Goal: Find specific page/section: Find specific page/section

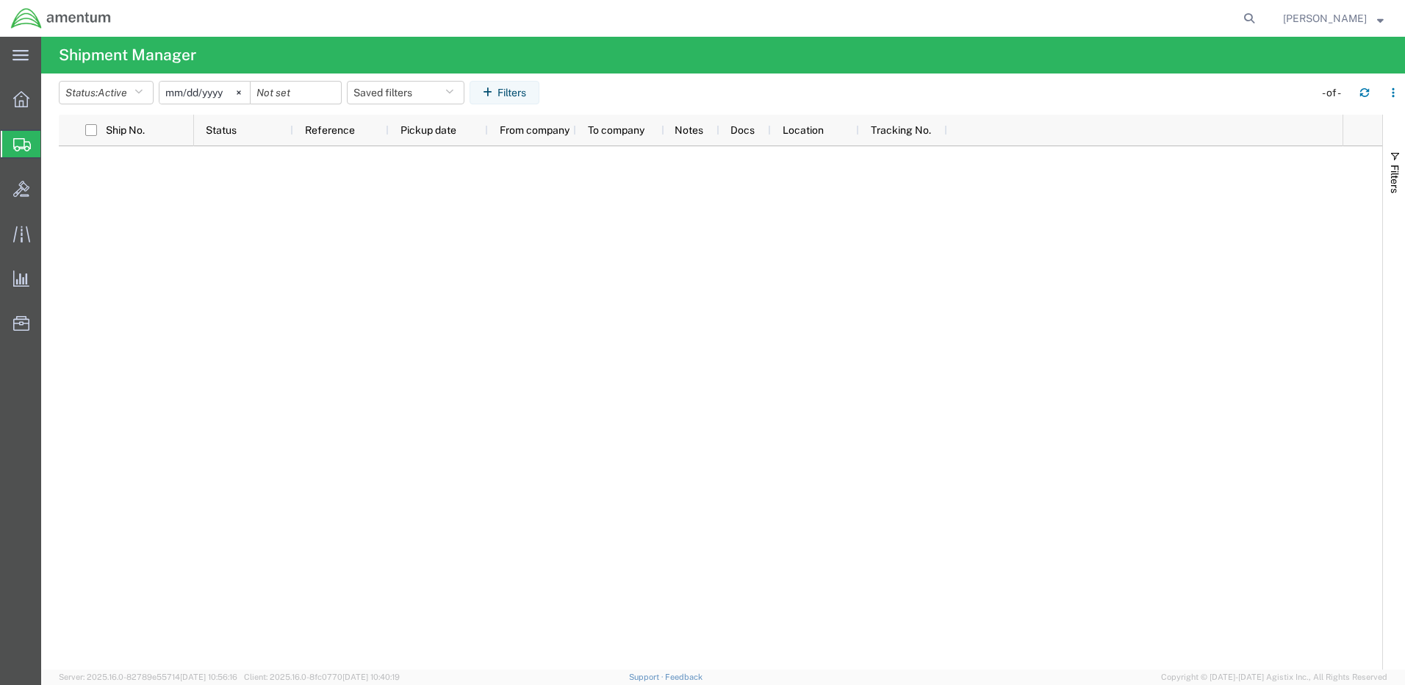
click at [0, 0] on span "Shipment Manager" at bounding box center [0, 0] width 0 height 0
click at [24, 107] on div at bounding box center [21, 99] width 41 height 29
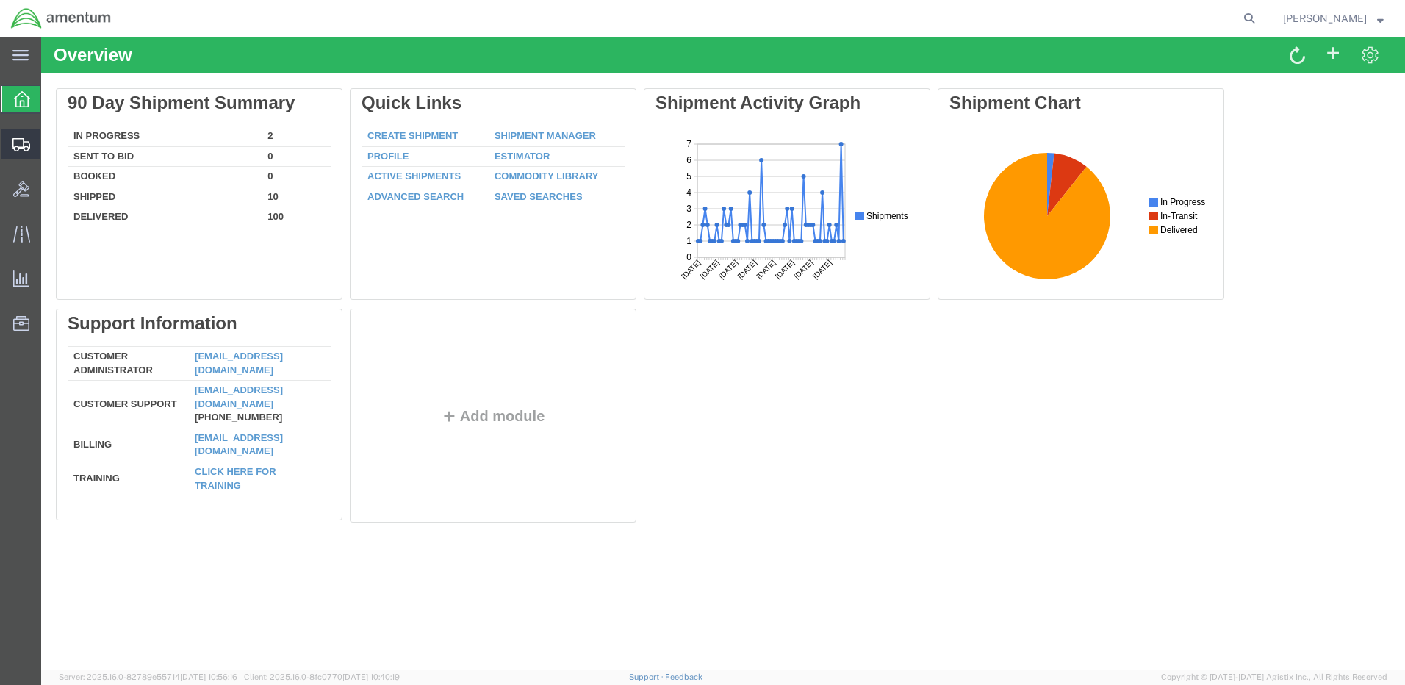
click at [0, 0] on span "Shipment Manager" at bounding box center [0, 0] width 0 height 0
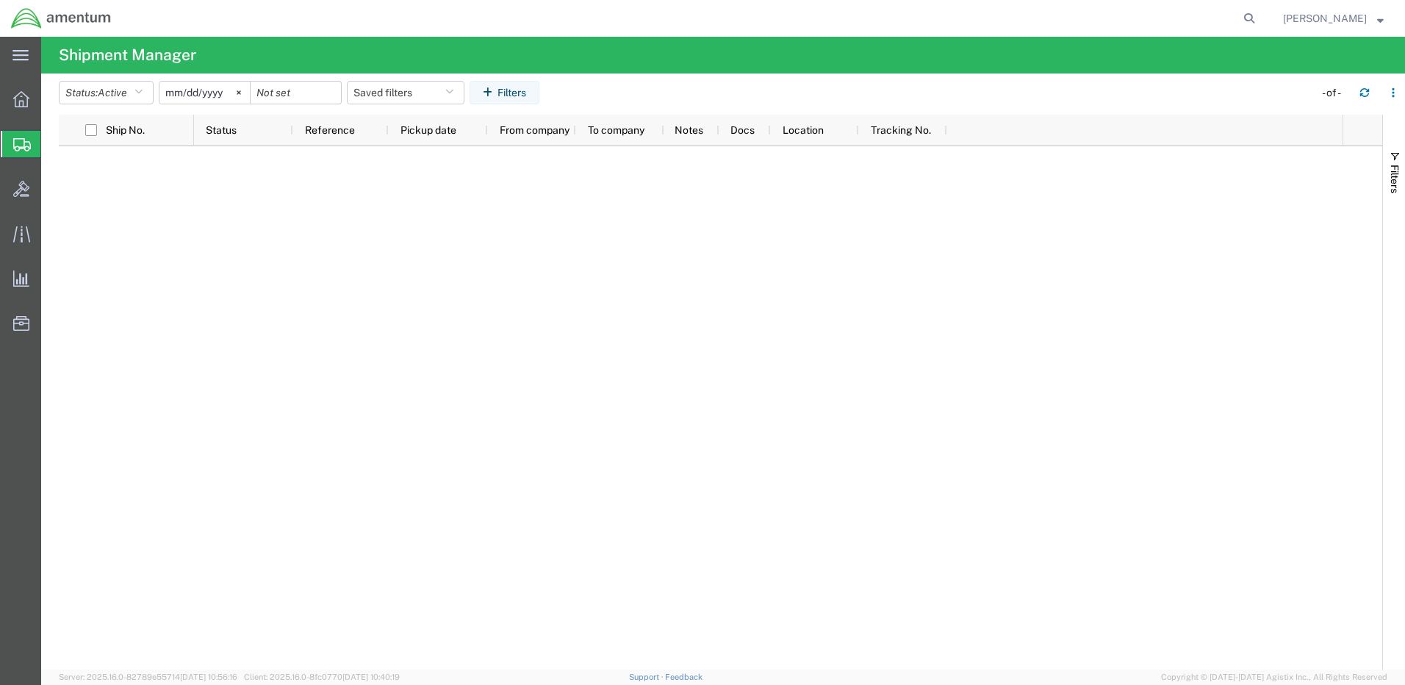
click at [0, 0] on span "Shipment Manager" at bounding box center [0, 0] width 0 height 0
click at [135, 93] on button "Status: Active" at bounding box center [106, 93] width 95 height 24
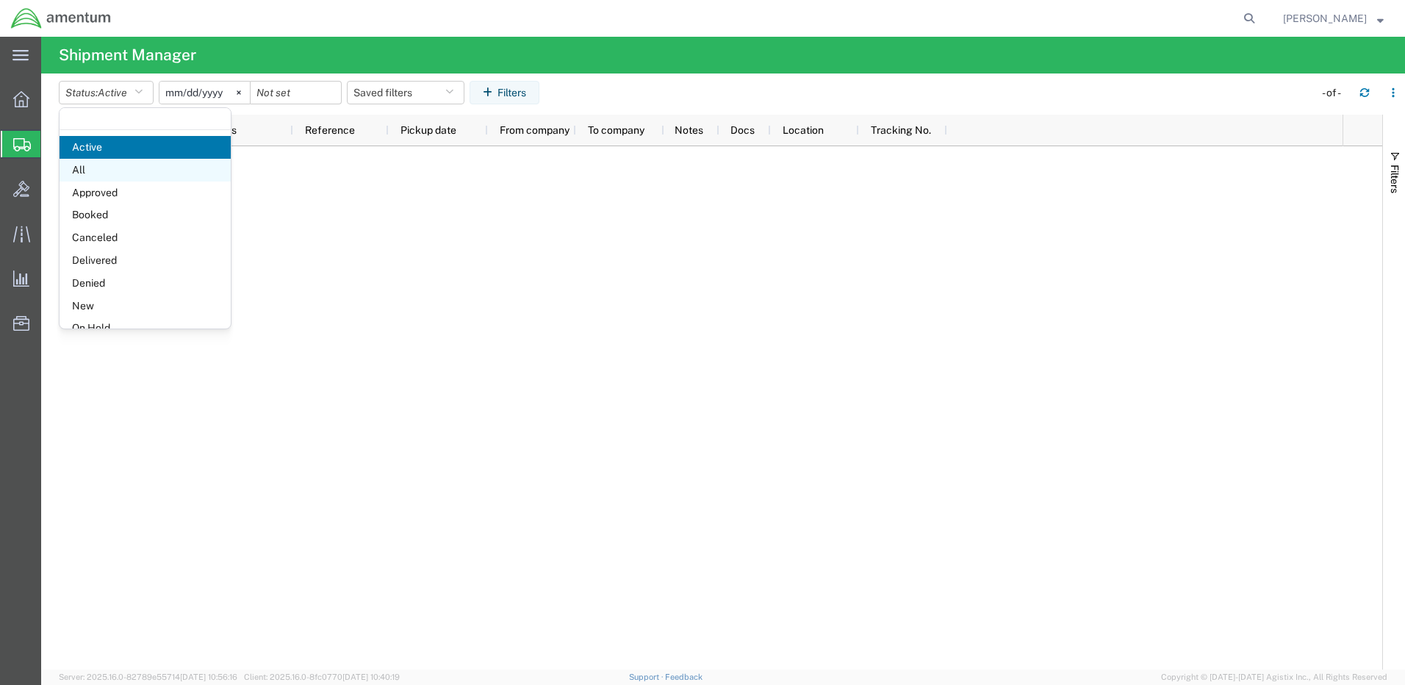
click at [131, 166] on span "All" at bounding box center [145, 170] width 171 height 23
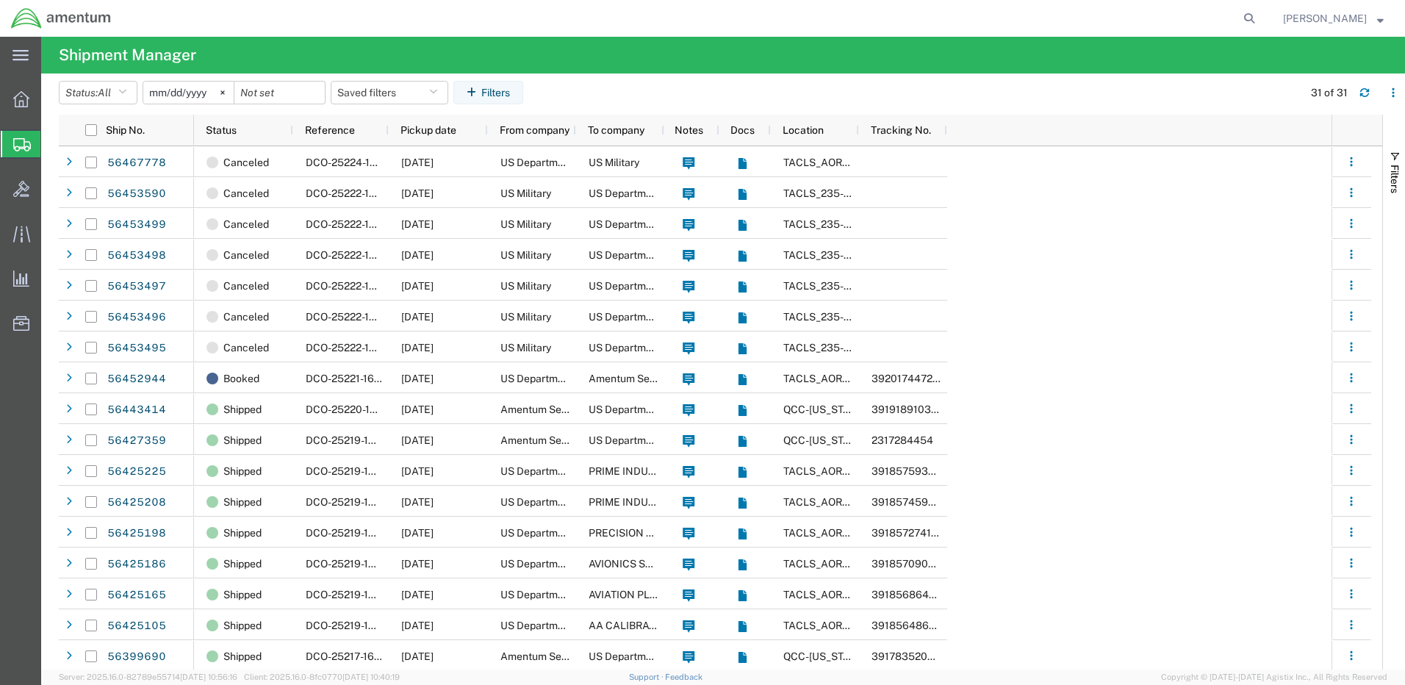
click at [0, 0] on span "Shipment Manager" at bounding box center [0, 0] width 0 height 0
click at [24, 102] on icon at bounding box center [21, 99] width 16 height 16
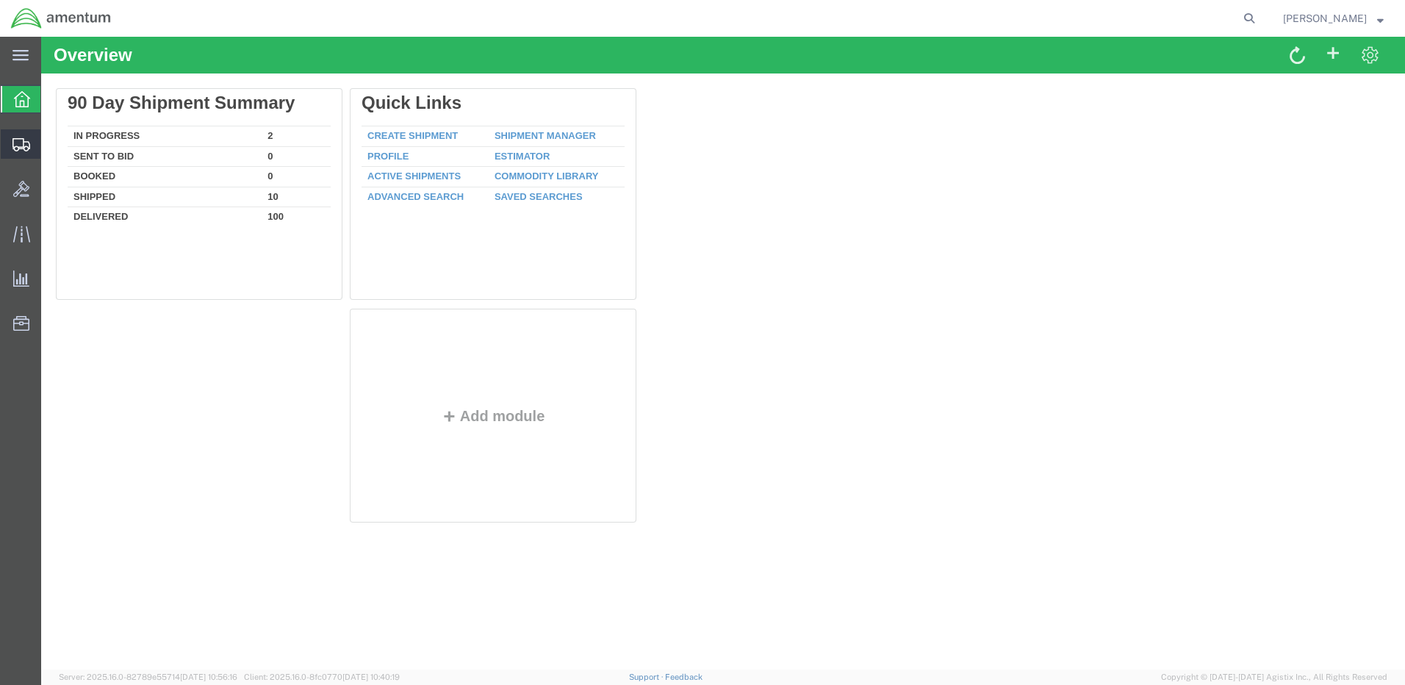
click at [0, 0] on span "Shipment Manager" at bounding box center [0, 0] width 0 height 0
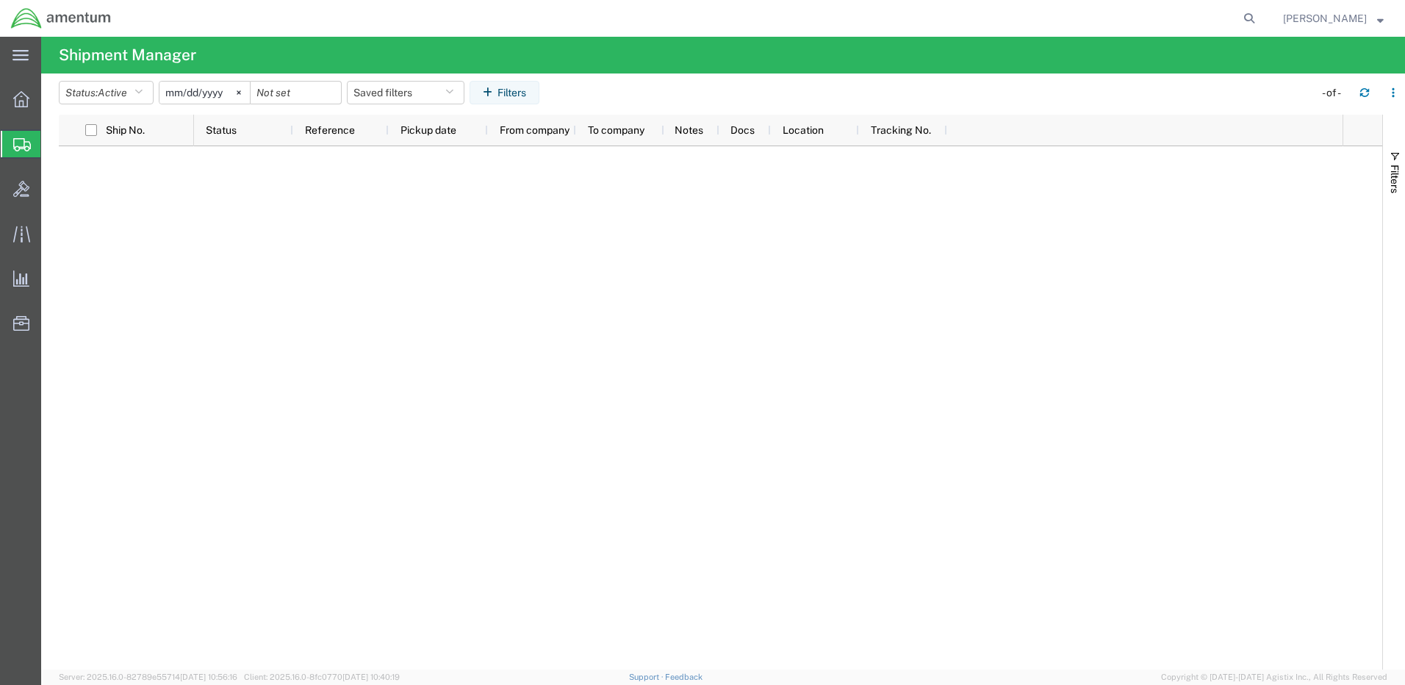
click at [0, 0] on span "Shipment Manager" at bounding box center [0, 0] width 0 height 0
click at [21, 97] on icon at bounding box center [21, 99] width 16 height 16
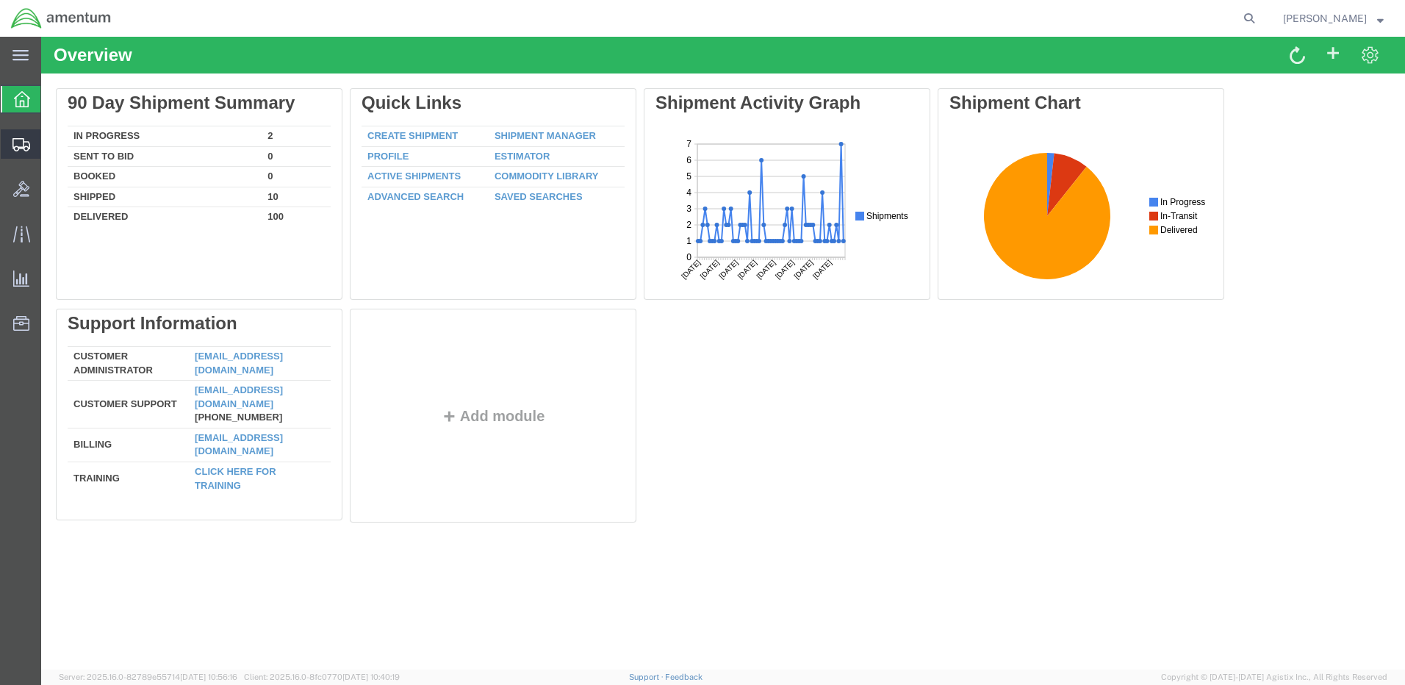
click at [0, 0] on span "Shipment Manager" at bounding box center [0, 0] width 0 height 0
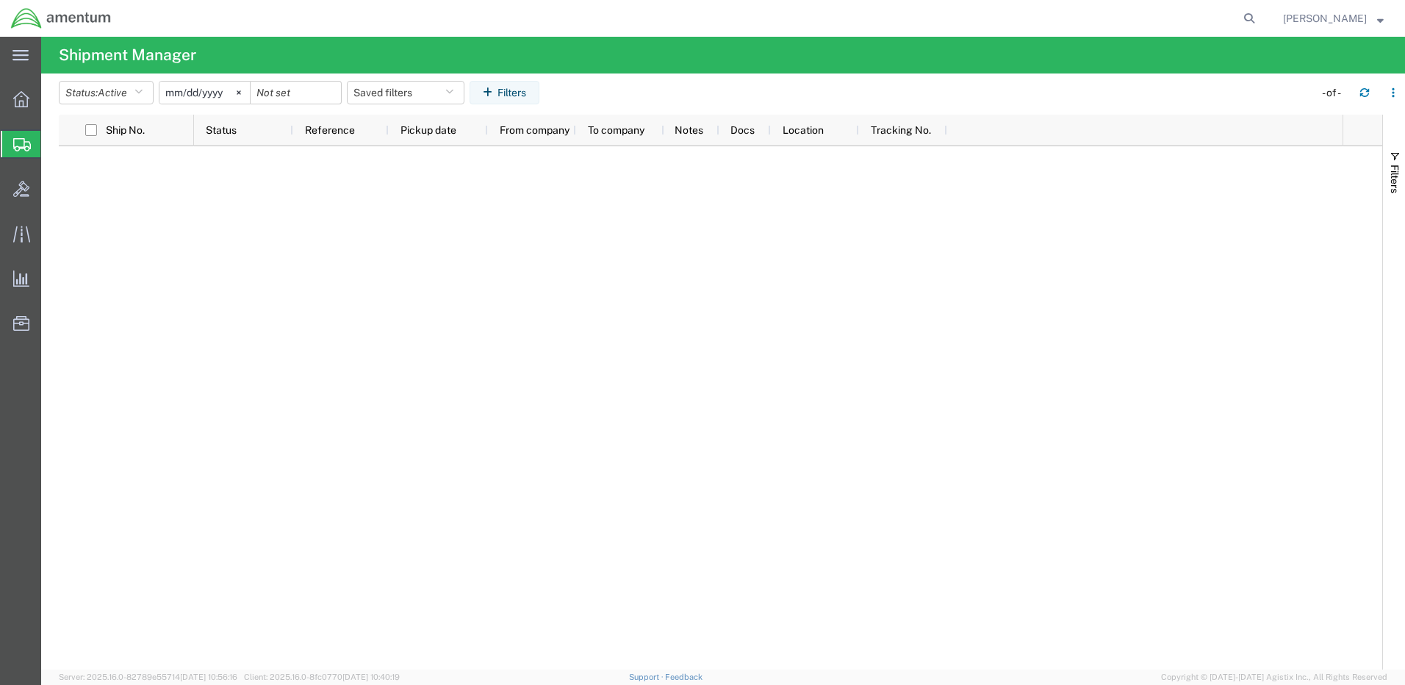
click at [1377, 18] on span "[PERSON_NAME]" at bounding box center [1333, 18] width 101 height 16
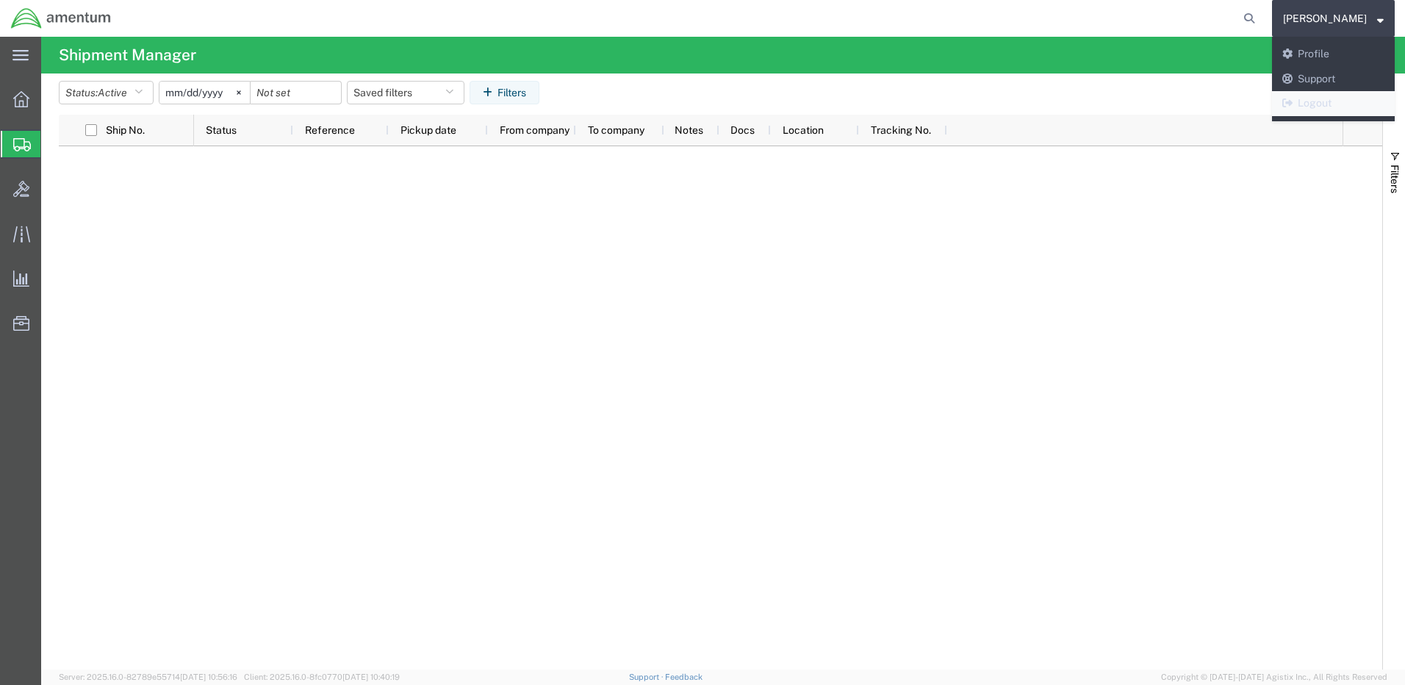
click at [1342, 97] on link "Logout" at bounding box center [1333, 103] width 123 height 25
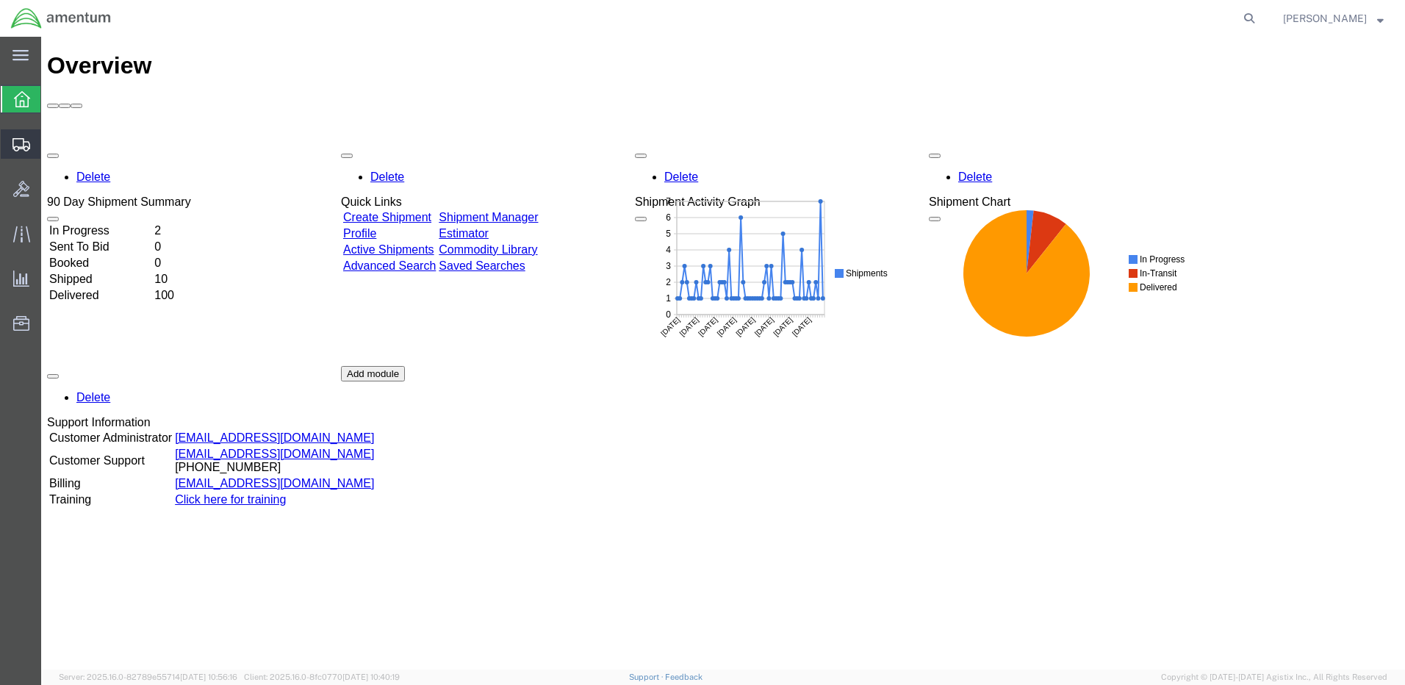
click at [0, 0] on span "Shipment Manager" at bounding box center [0, 0] width 0 height 0
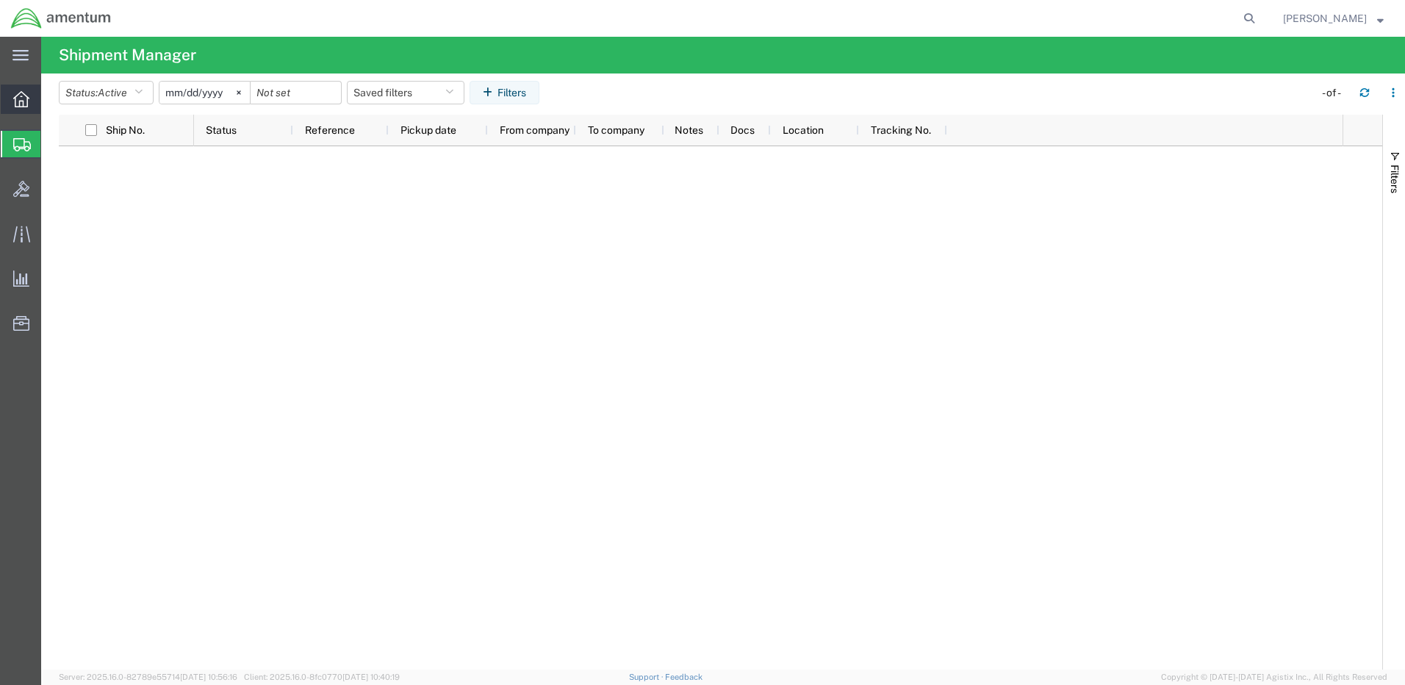
click at [12, 95] on div at bounding box center [21, 99] width 41 height 29
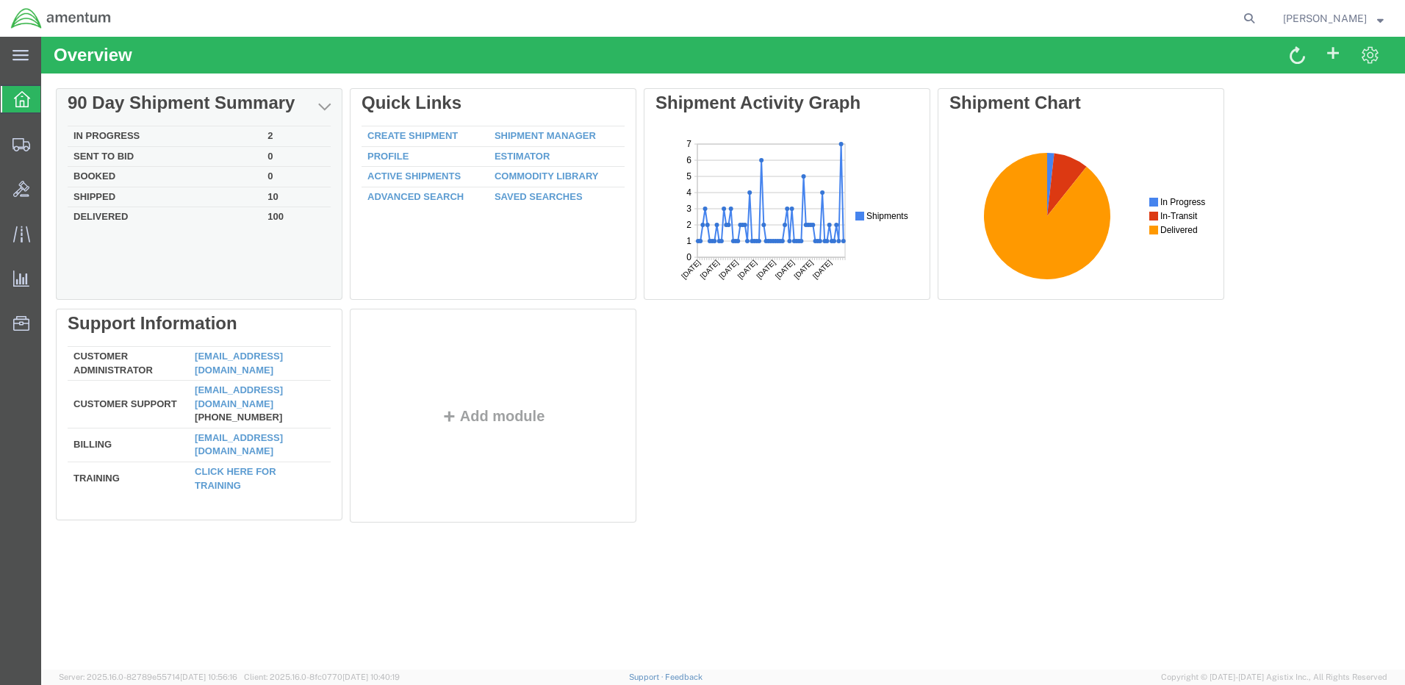
click at [117, 159] on td "Sent To Bid" at bounding box center [165, 156] width 194 height 21
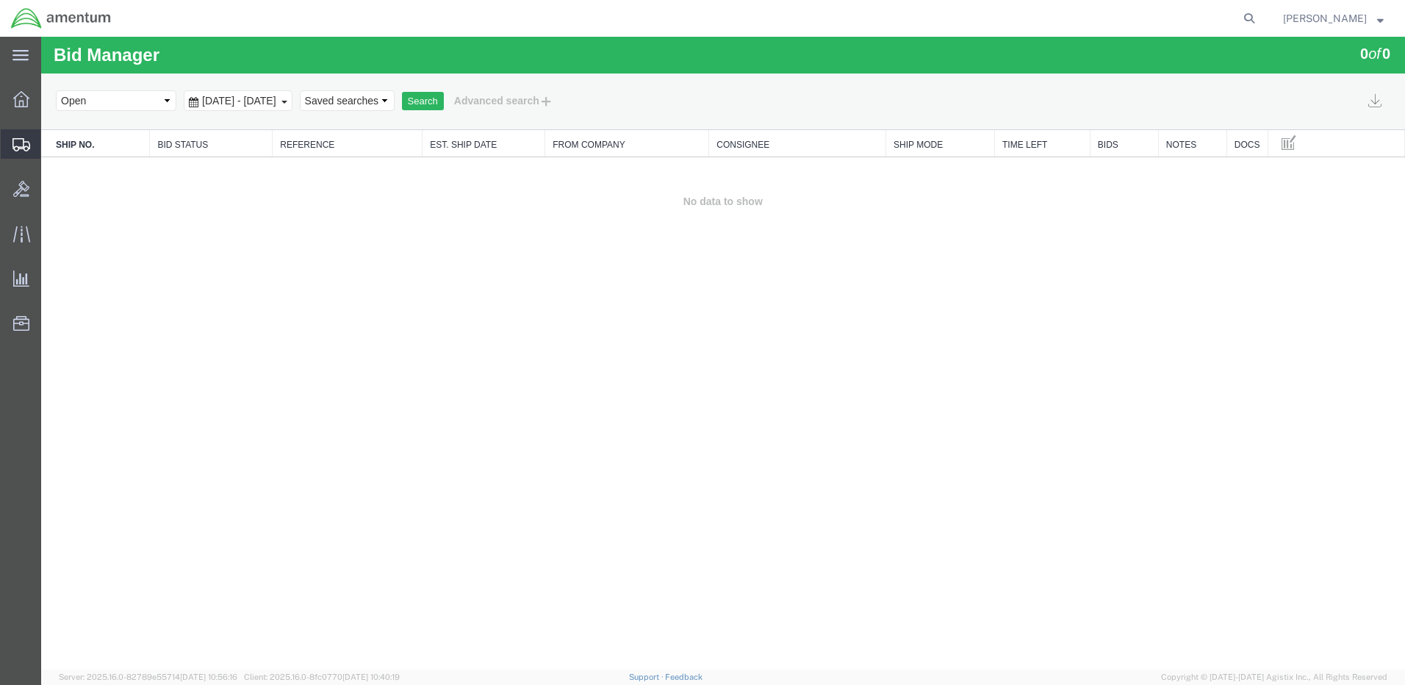
click at [0, 0] on span "Shipment Manager" at bounding box center [0, 0] width 0 height 0
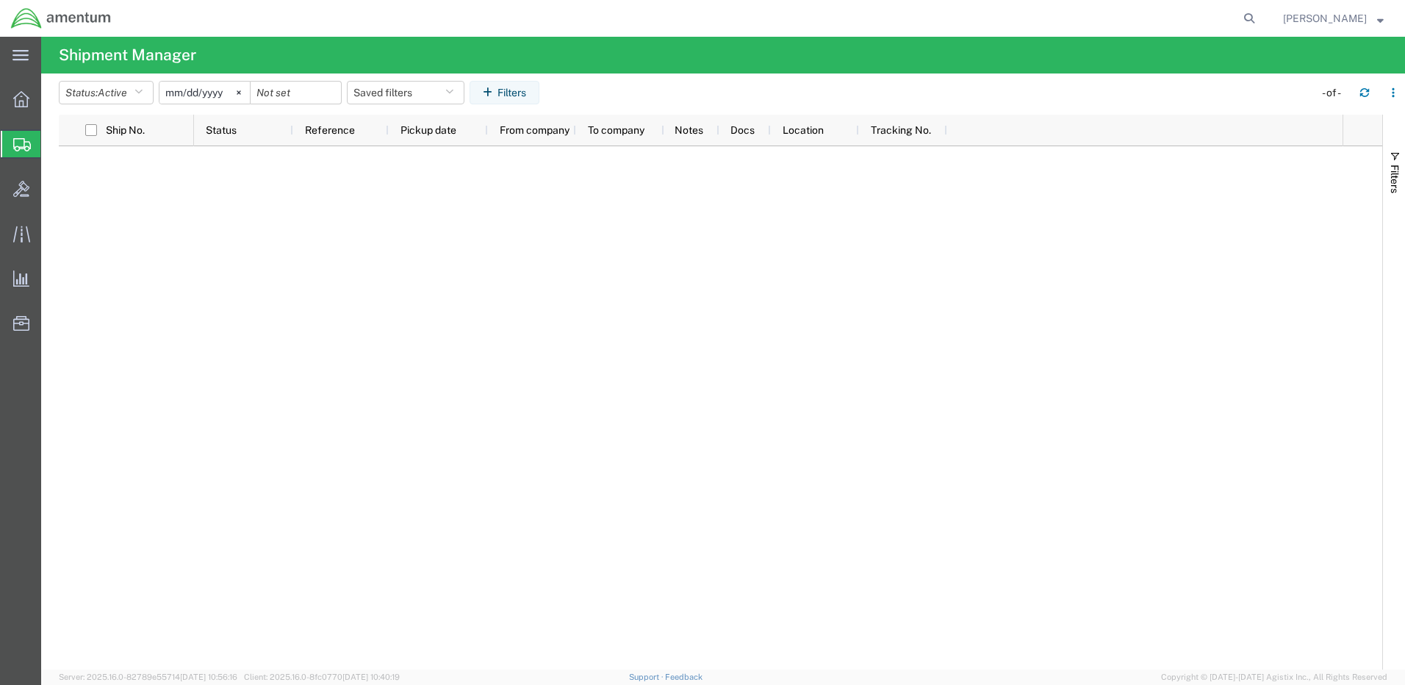
click at [226, 207] on div at bounding box center [768, 407] width 1149 height 523
